Goal: Communication & Community: Answer question/provide support

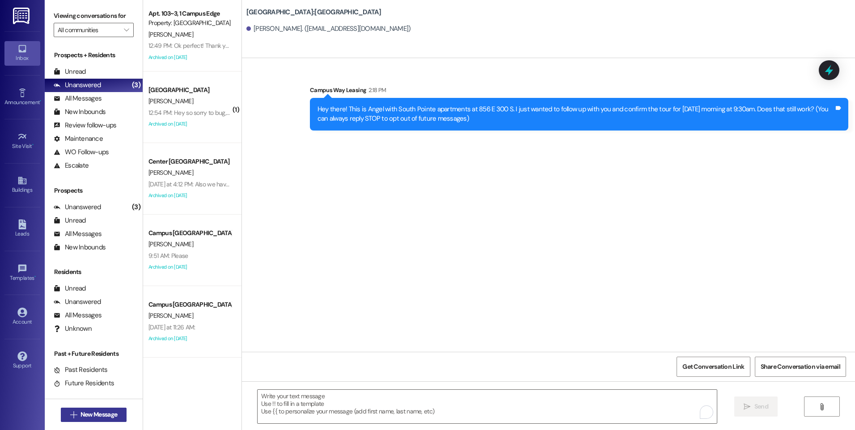
click at [80, 414] on span "New Message" at bounding box center [98, 414] width 37 height 9
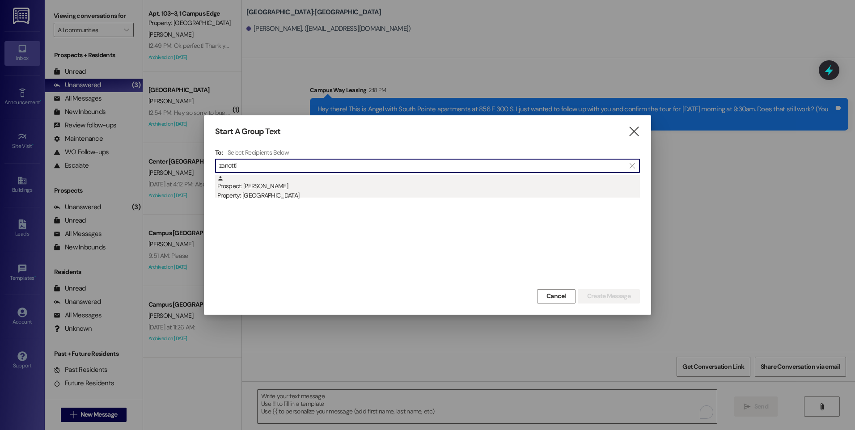
type input "zanotti"
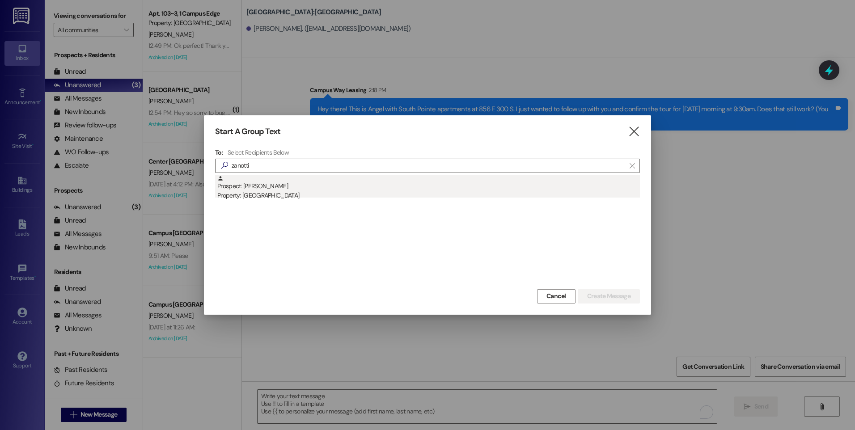
click at [253, 199] on div "Property: [GEOGRAPHIC_DATA]" at bounding box center [428, 195] width 423 height 9
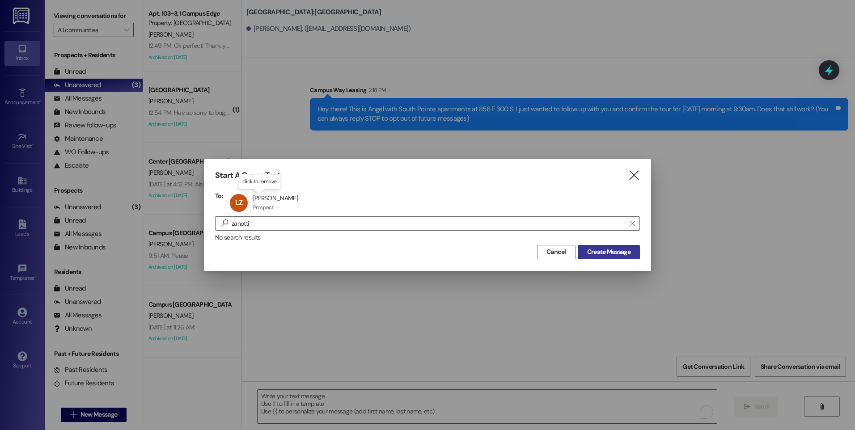
click at [620, 247] on span "Create Message" at bounding box center [608, 251] width 43 height 9
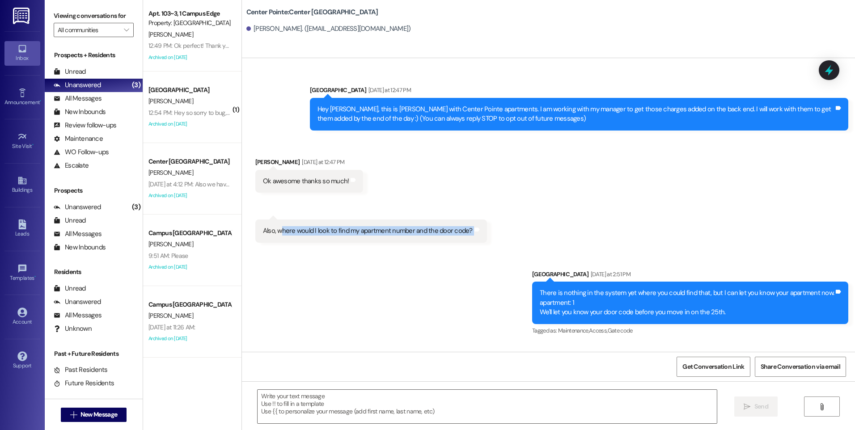
drag, startPoint x: 282, startPoint y: 237, endPoint x: 457, endPoint y: 254, distance: 175.7
click at [457, 254] on div "Sent via [GEOGRAPHIC_DATA] [DATE] at 12:47 PM Hey [PERSON_NAME], this is [PERSO…" at bounding box center [548, 205] width 613 height 294
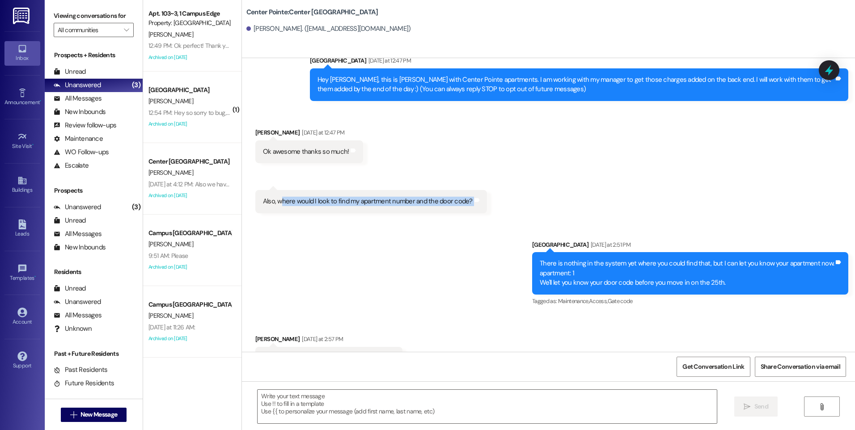
scroll to position [45, 0]
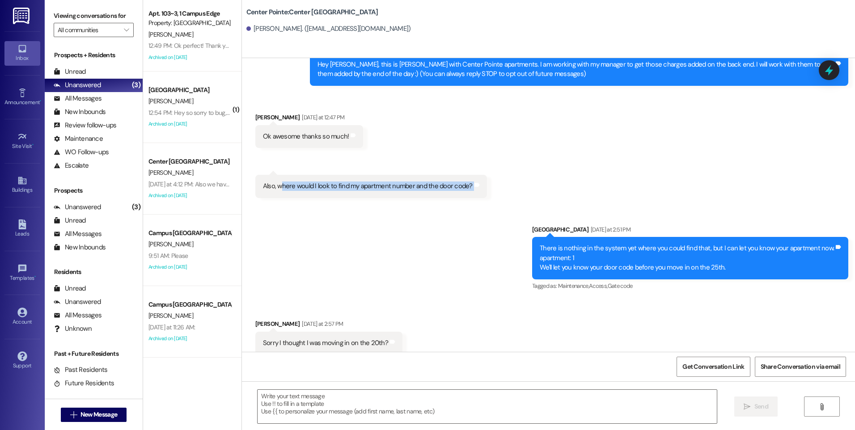
click at [542, 150] on div "Received via SMS [PERSON_NAME] [DATE] at 12:47 PM Ok awesome thanks so much! Ta…" at bounding box center [548, 149] width 613 height 112
click at [500, 253] on div "Sent via SMS Leasing Campus Way [DATE] at 2:51 PM There is nothing in the syste…" at bounding box center [548, 252] width 613 height 95
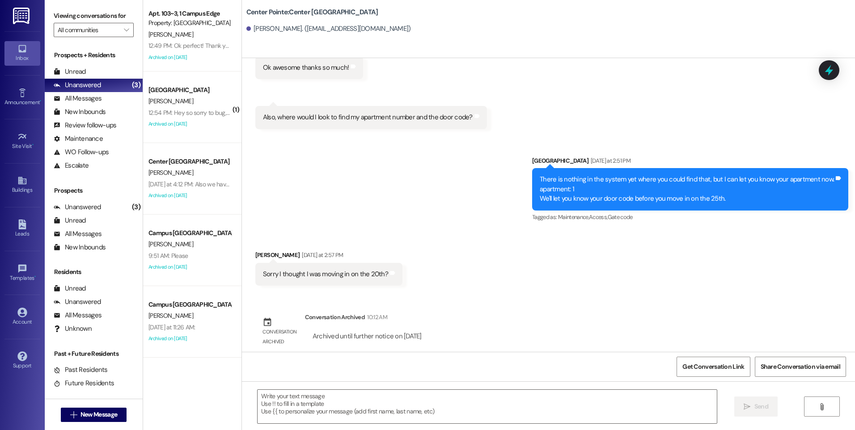
scroll to position [120, 0]
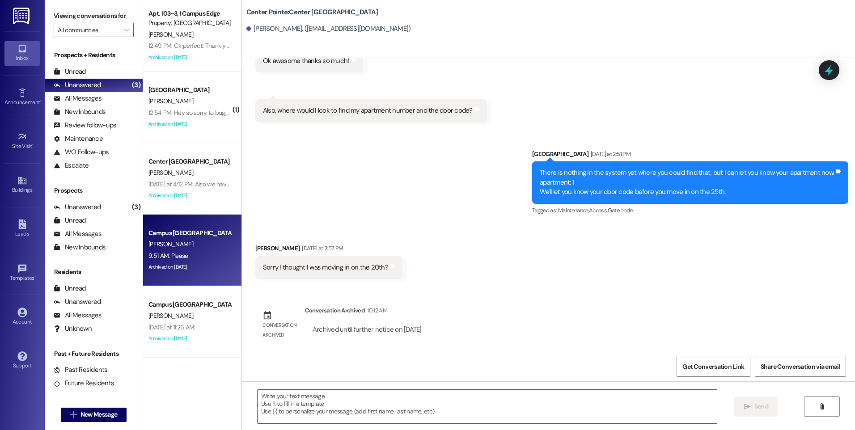
click at [196, 237] on div "Campus [GEOGRAPHIC_DATA]" at bounding box center [189, 233] width 83 height 9
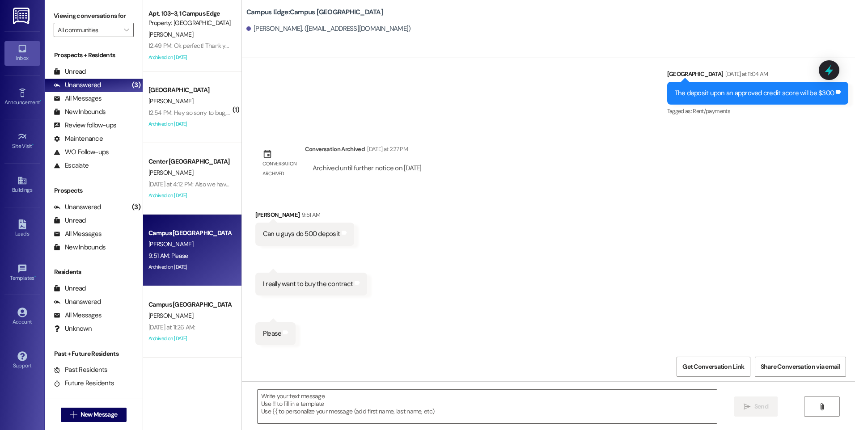
scroll to position [1893, 0]
click at [351, 405] on textarea at bounding box center [487, 407] width 459 height 34
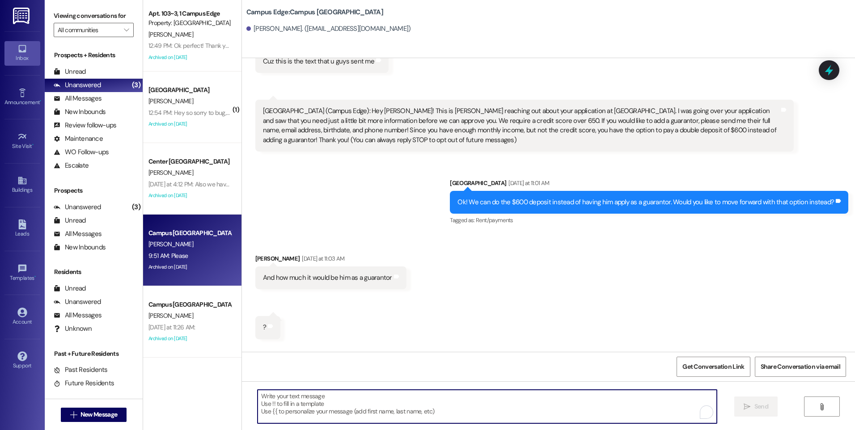
scroll to position [1580, 0]
